Goal: Communication & Community: Answer question/provide support

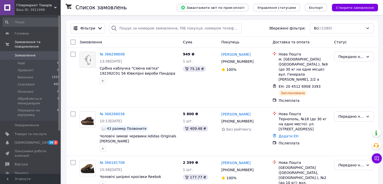
click at [24, 4] on span "Гіпермаркет Товарів" at bounding box center [35, 5] width 38 height 5
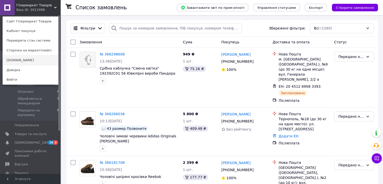
click at [26, 62] on link "[DOMAIN_NAME]" at bounding box center [30, 60] width 55 height 10
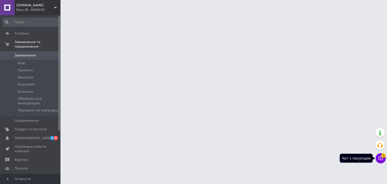
click at [383, 159] on button "Чат з покупцем 3" at bounding box center [381, 158] width 10 height 10
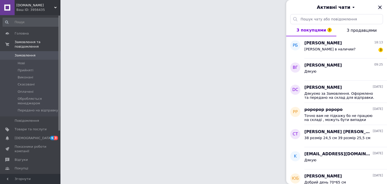
click at [380, 5] on icon "Закрити" at bounding box center [380, 7] width 6 height 6
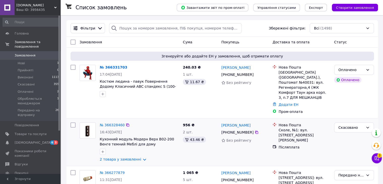
scroll to position [34, 0]
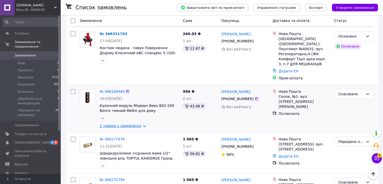
click at [125, 124] on link "2 товара у замовленні" at bounding box center [121, 126] width 42 height 4
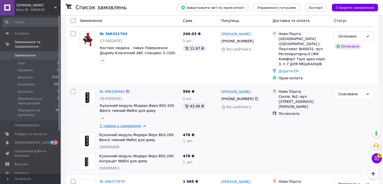
click at [125, 124] on link "2 товара у замовленні" at bounding box center [121, 126] width 42 height 4
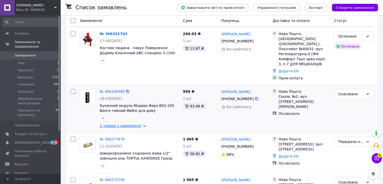
scroll to position [0, 0]
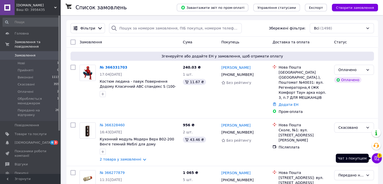
click at [377, 157] on icon at bounding box center [376, 158] width 5 height 5
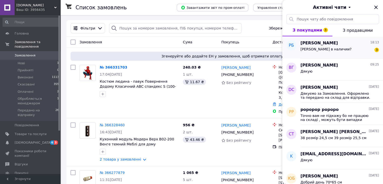
click at [330, 47] on div "Такая в наличии? 3" at bounding box center [340, 50] width 79 height 8
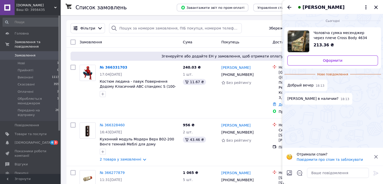
click at [303, 41] on img "Переглянути товар" at bounding box center [299, 41] width 22 height 22
click at [376, 156] on icon at bounding box center [375, 156] width 3 height 3
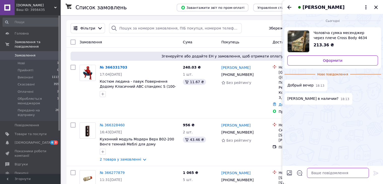
click at [318, 172] on textarea at bounding box center [338, 173] width 62 height 10
type textarea "Добрый вечер вам какая нужна на фото 3 варианта ?"
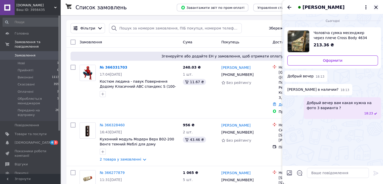
click at [375, 6] on icon "Закрити" at bounding box center [375, 7] width 3 height 3
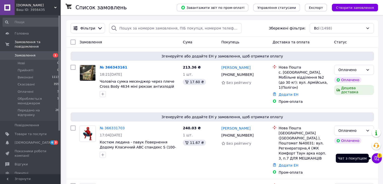
click at [378, 158] on icon at bounding box center [376, 158] width 5 height 5
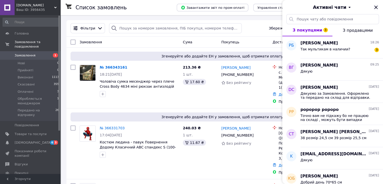
click at [379, 9] on icon "Закрити" at bounding box center [376, 7] width 6 height 6
